Goal: Check status: Check status

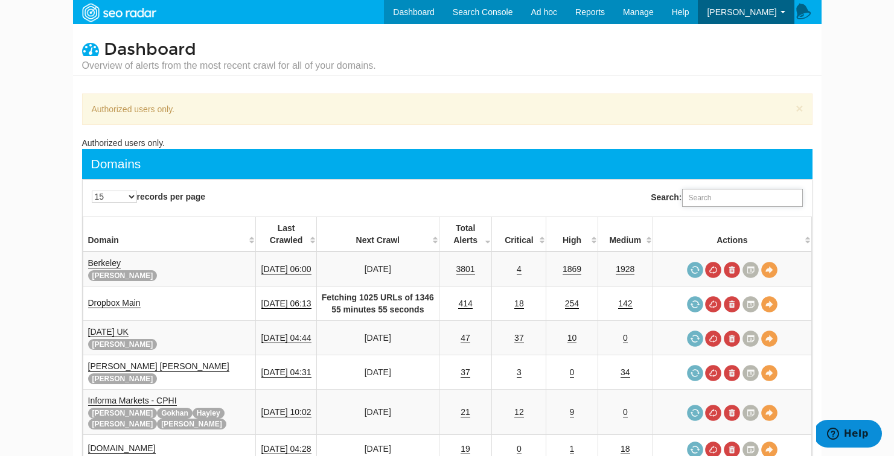
click at [726, 197] on input "Search:" at bounding box center [742, 198] width 121 height 18
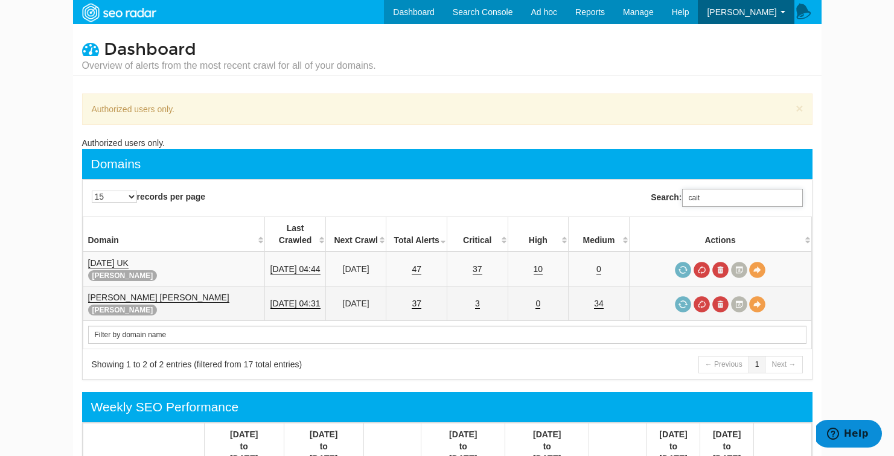
type input "cait"
click at [121, 293] on link "[PERSON_NAME] [PERSON_NAME]" at bounding box center [158, 298] width 141 height 10
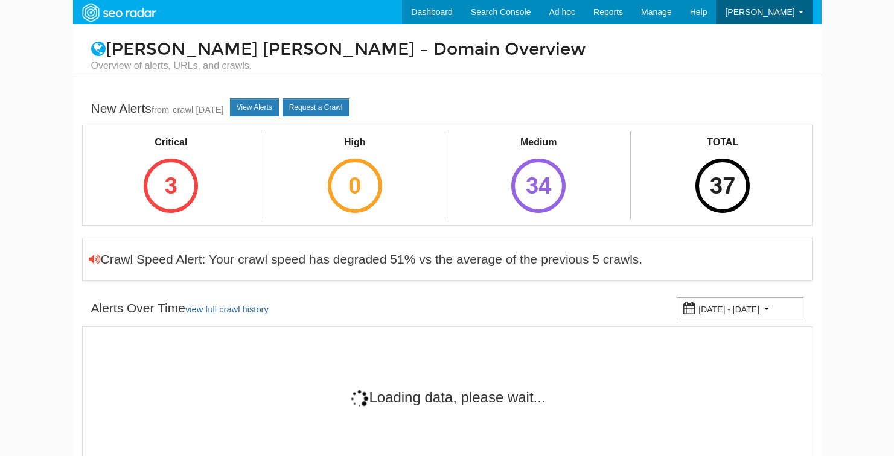
scroll to position [48, 0]
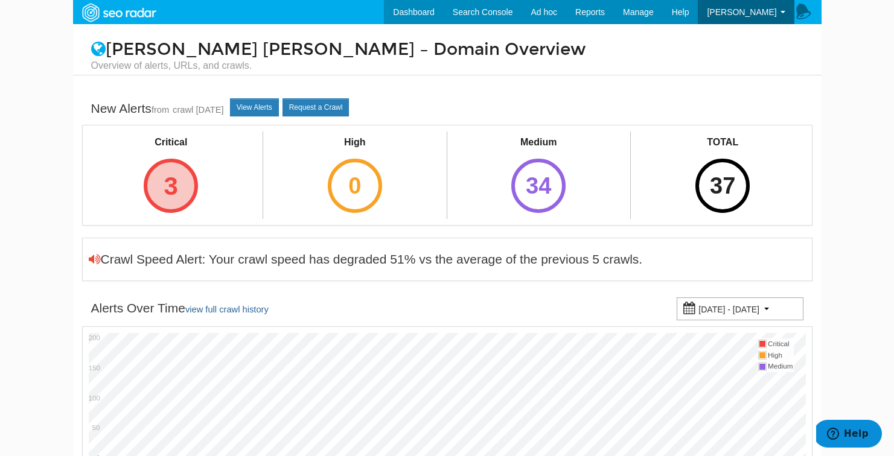
click at [167, 200] on div "3" at bounding box center [171, 186] width 54 height 54
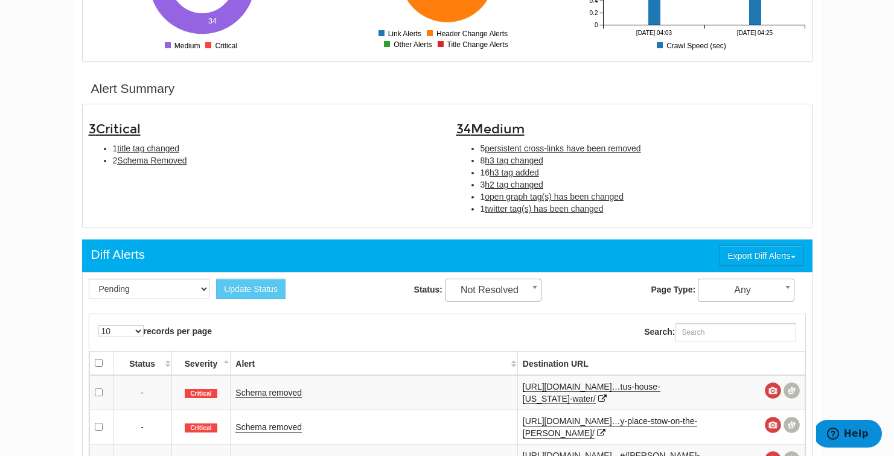
scroll to position [297, 0]
